Goal: Information Seeking & Learning: Learn about a topic

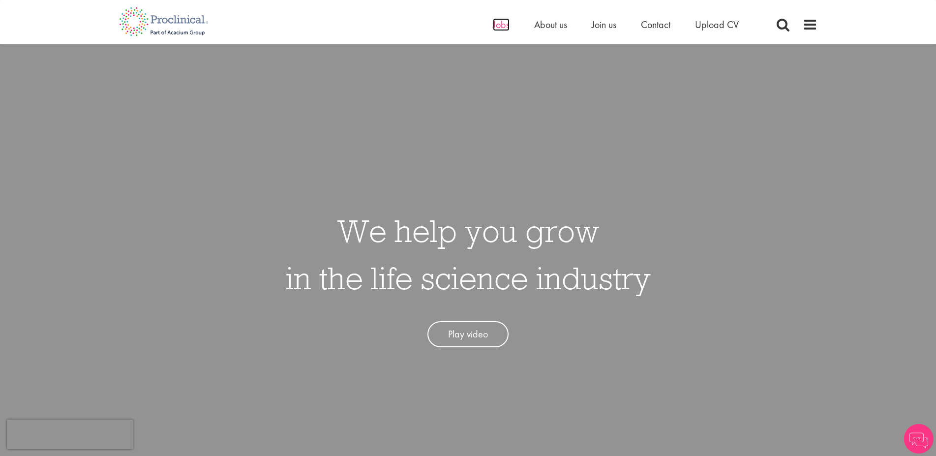
click at [508, 27] on span "Jobs" at bounding box center [501, 24] width 17 height 13
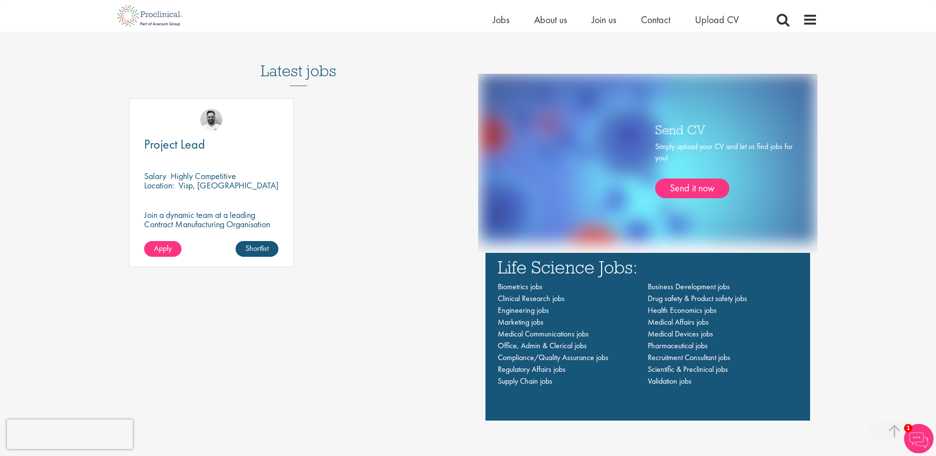
scroll to position [652, 0]
click at [695, 365] on span "Scientific & Preclinical jobs" at bounding box center [687, 368] width 80 height 10
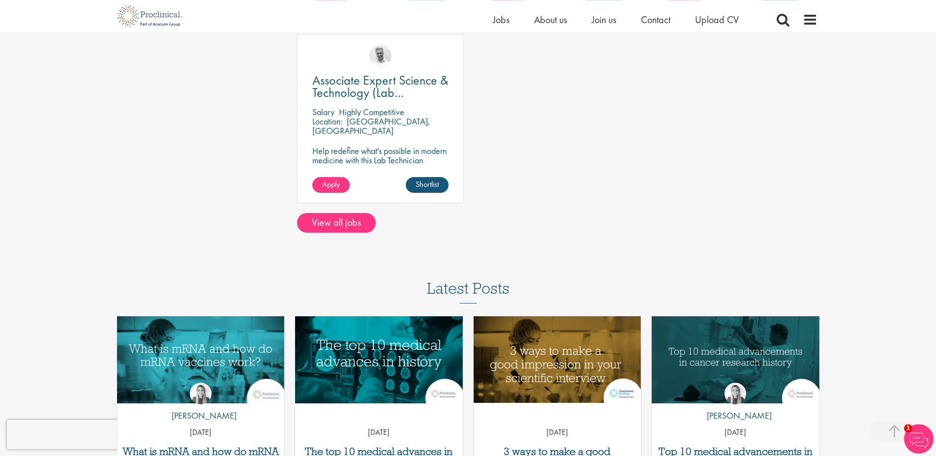
scroll to position [752, 0]
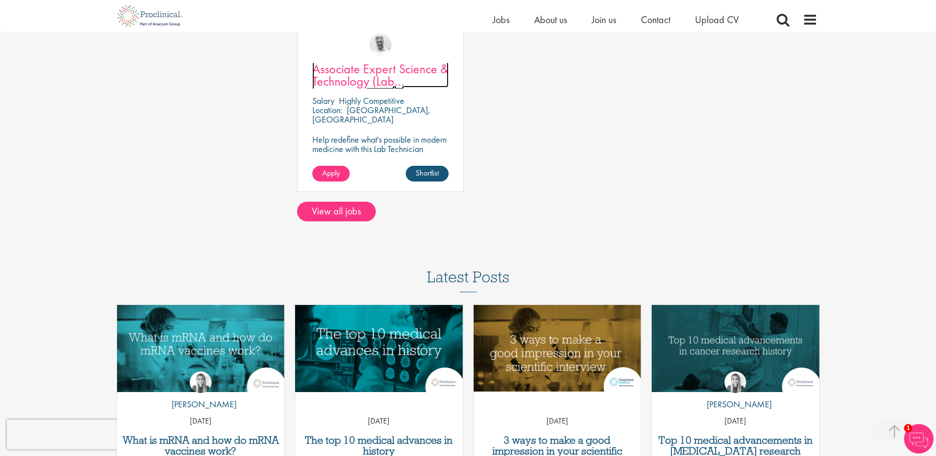
click at [397, 84] on link "Associate Expert Science & Technology (Lab Technician)" at bounding box center [380, 75] width 136 height 25
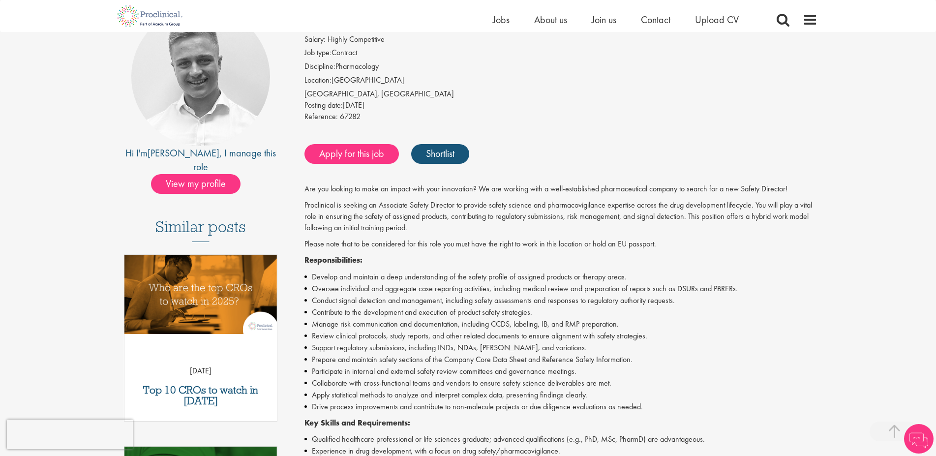
scroll to position [150, 0]
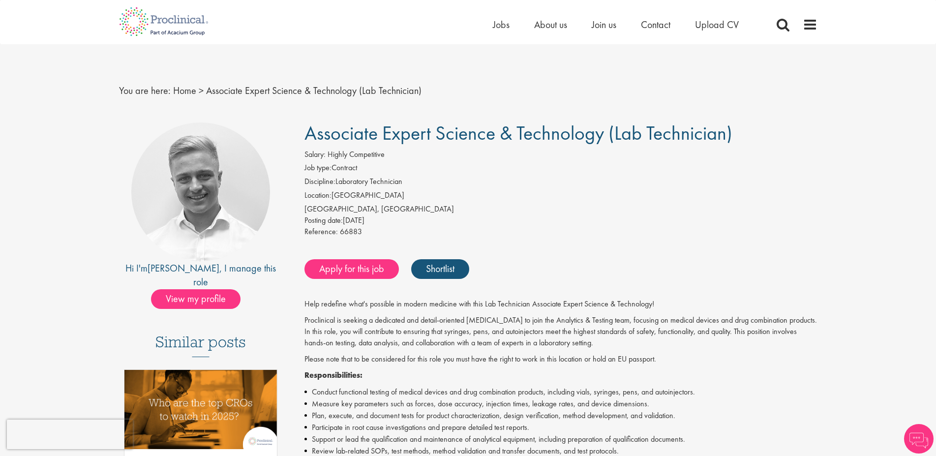
scroll to position [150, 0]
